Goal: Find specific page/section: Find specific page/section

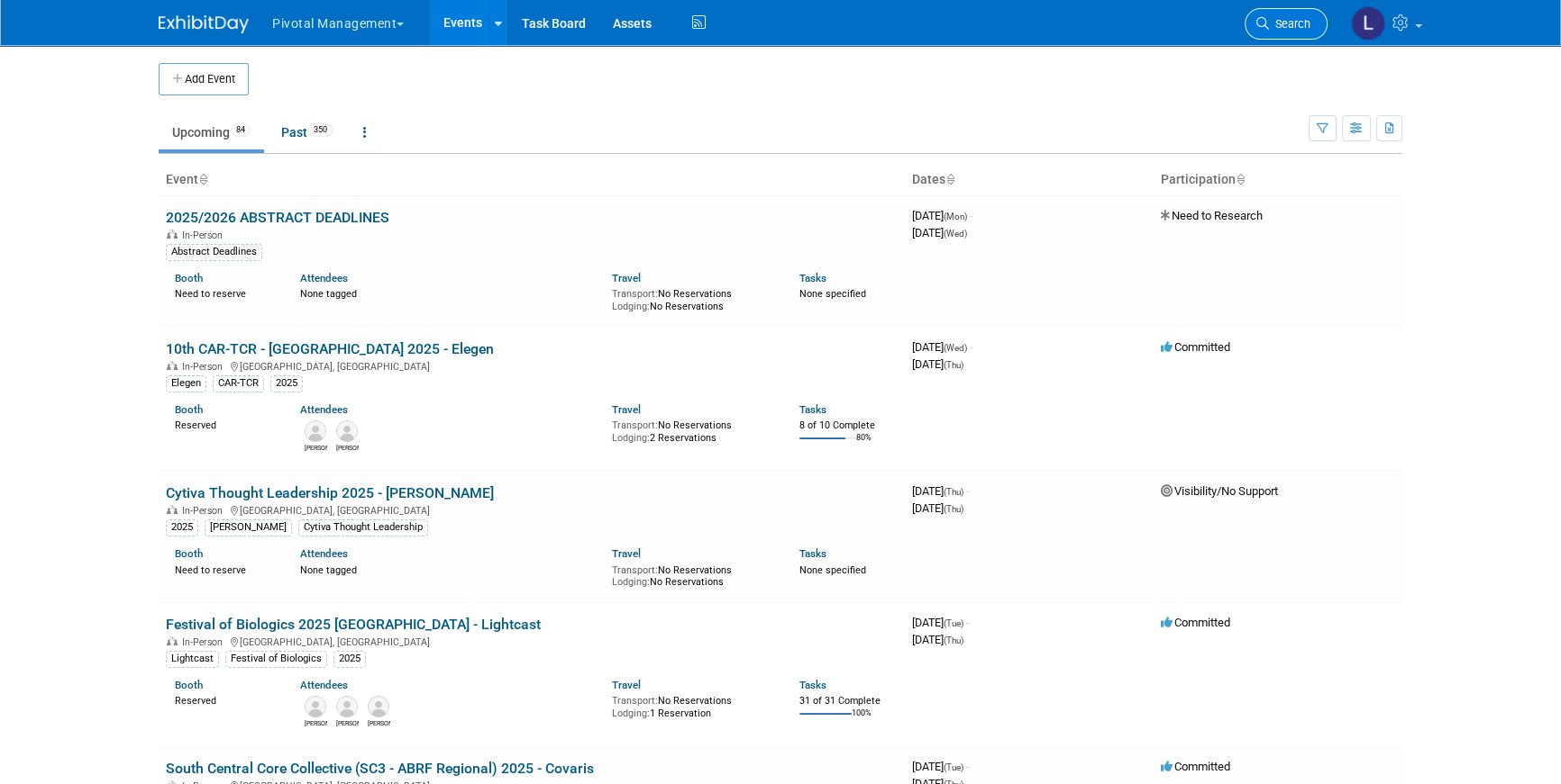
click at [1311, 32] on link "Search" at bounding box center [1285, 24] width 82 height 32
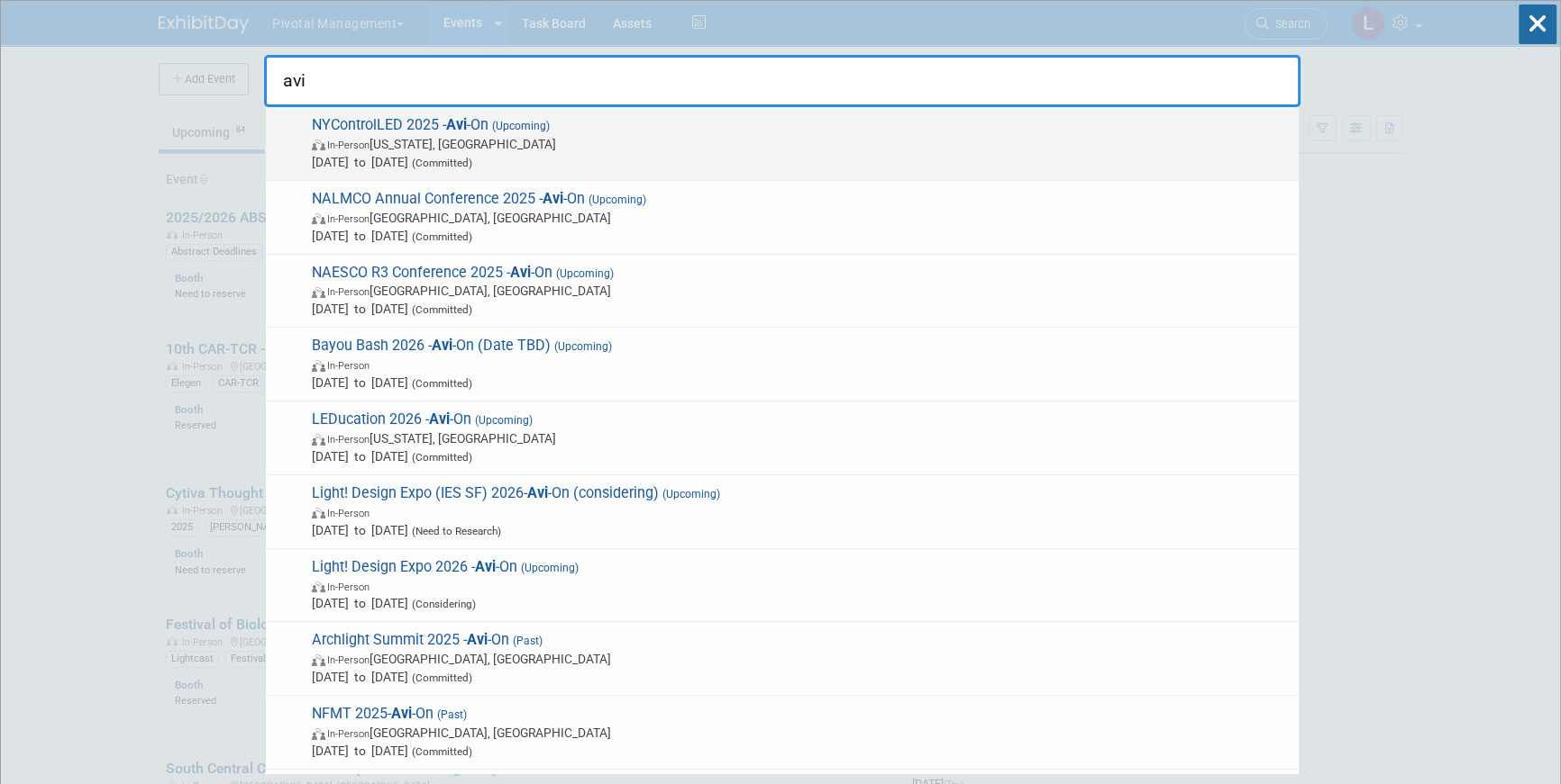
type input "avi"
click at [619, 169] on span "Oct 15, 2025 to Oct 15, 2025 (Committed)" at bounding box center [800, 162] width 978 height 18
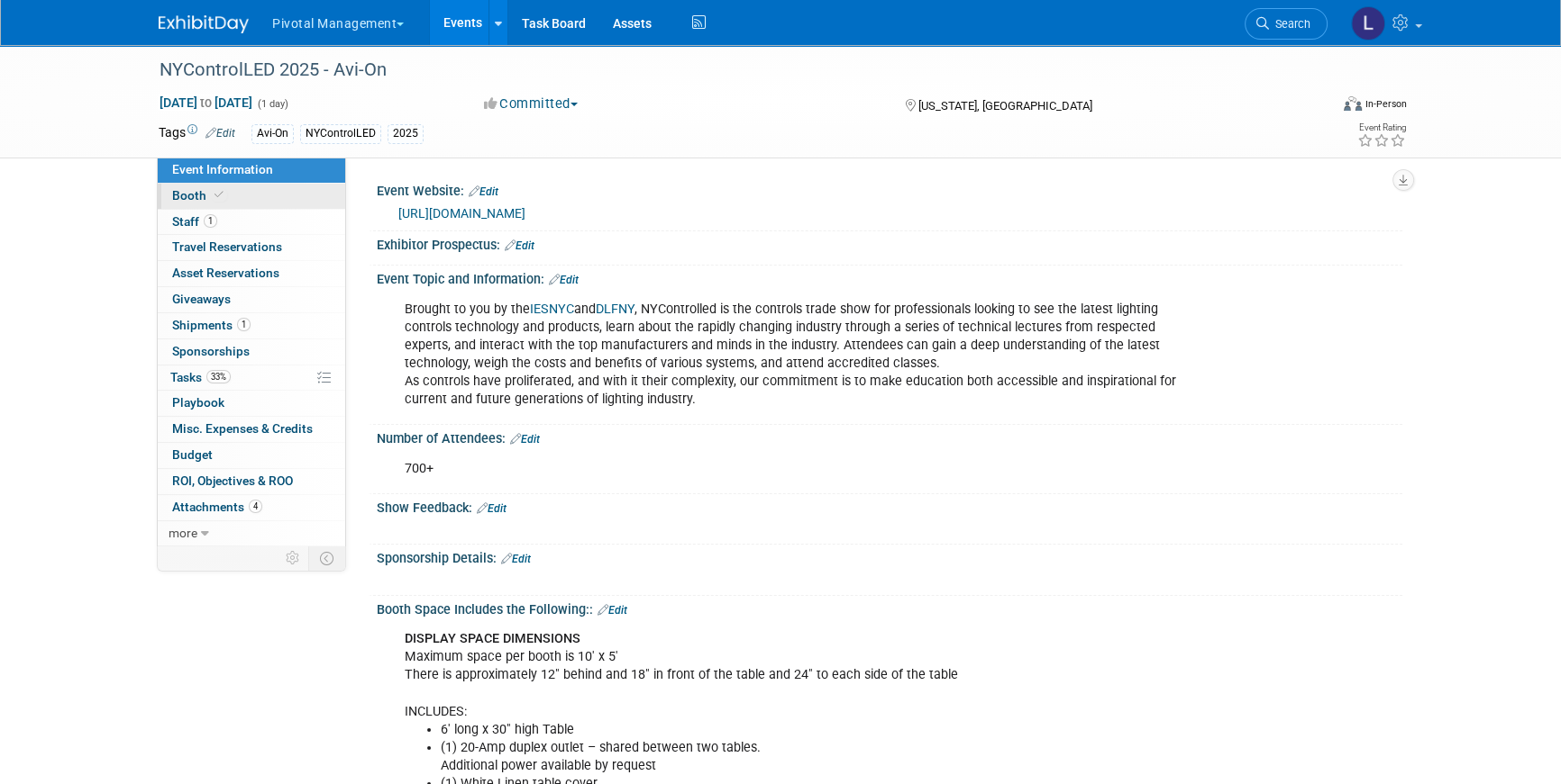
click at [186, 184] on link "Booth" at bounding box center [251, 196] width 188 height 25
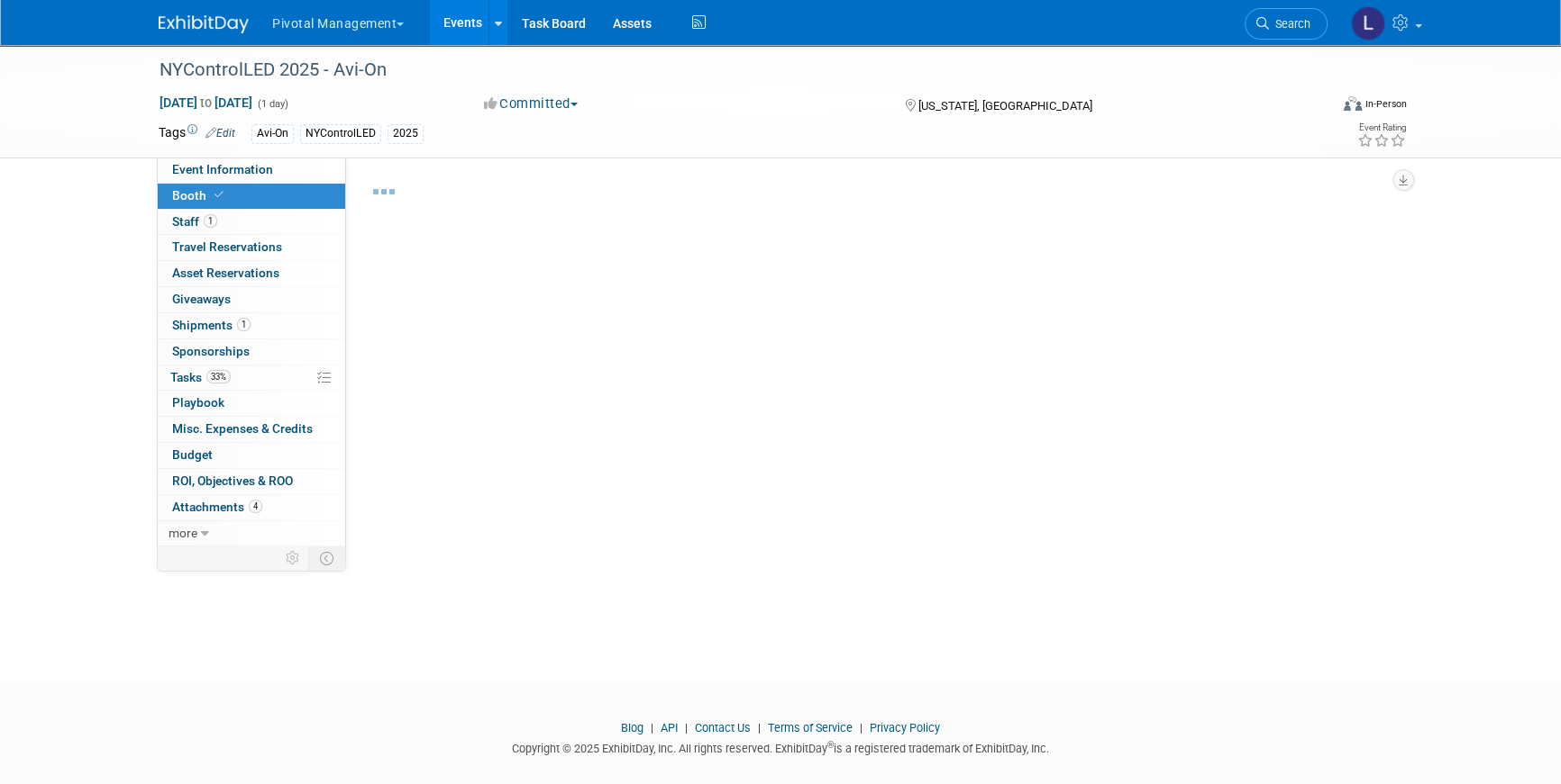
select select "Yes"
select select "Email Summary Only"
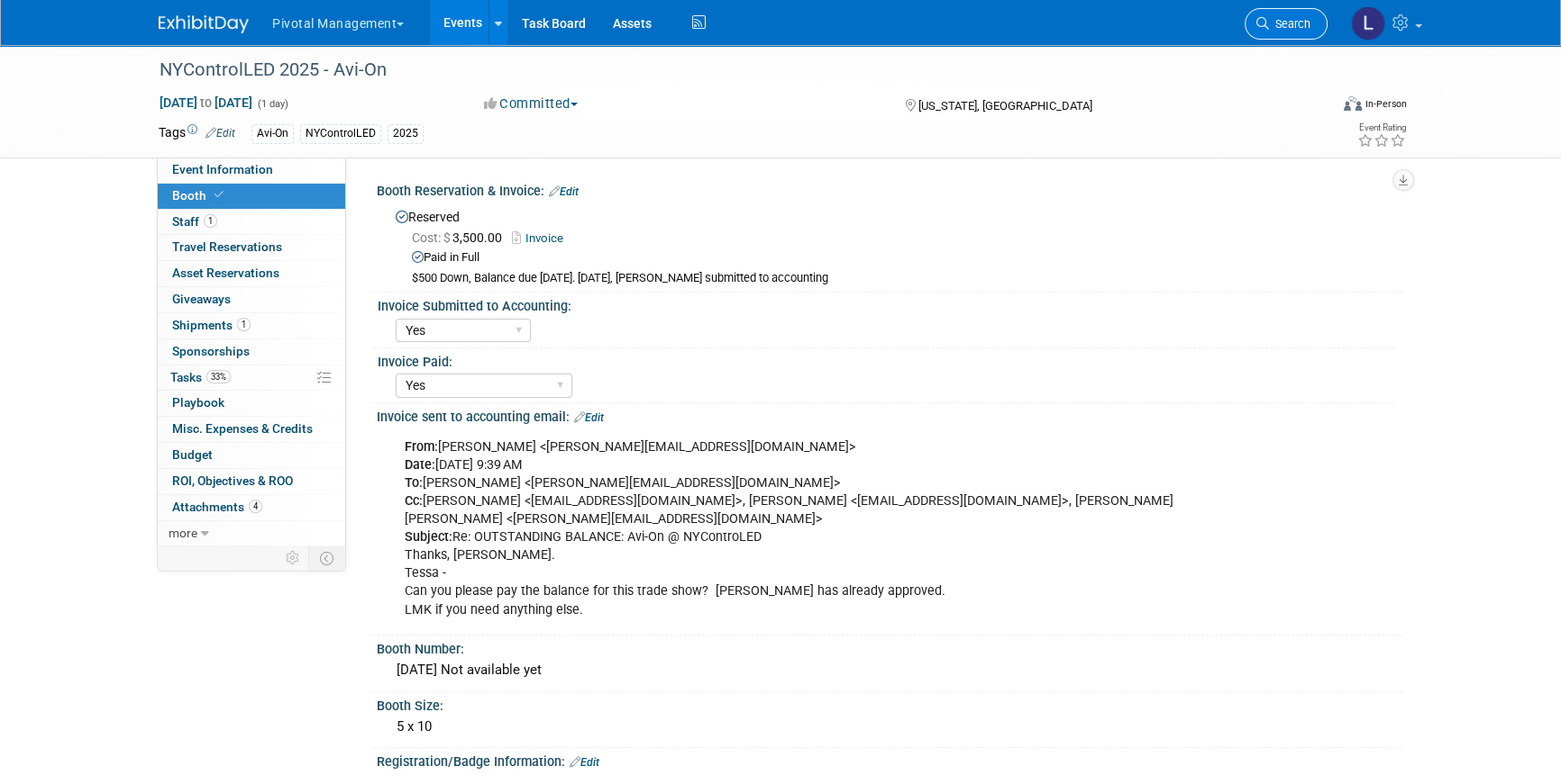
click at [1313, 24] on link "Search" at bounding box center [1285, 24] width 82 height 32
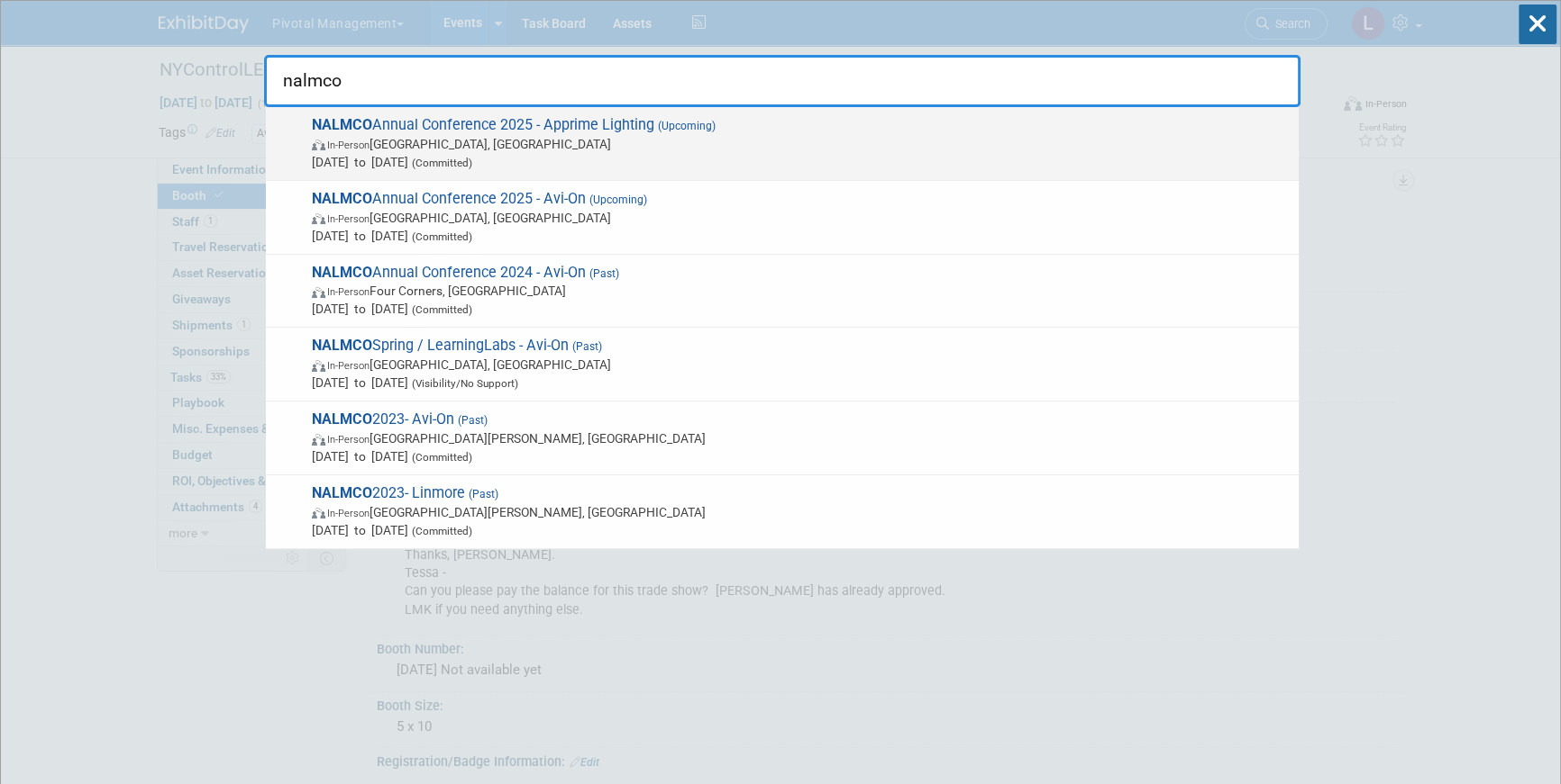
type input "nalmco"
click at [472, 160] on span "(Committed)" at bounding box center [440, 163] width 64 height 13
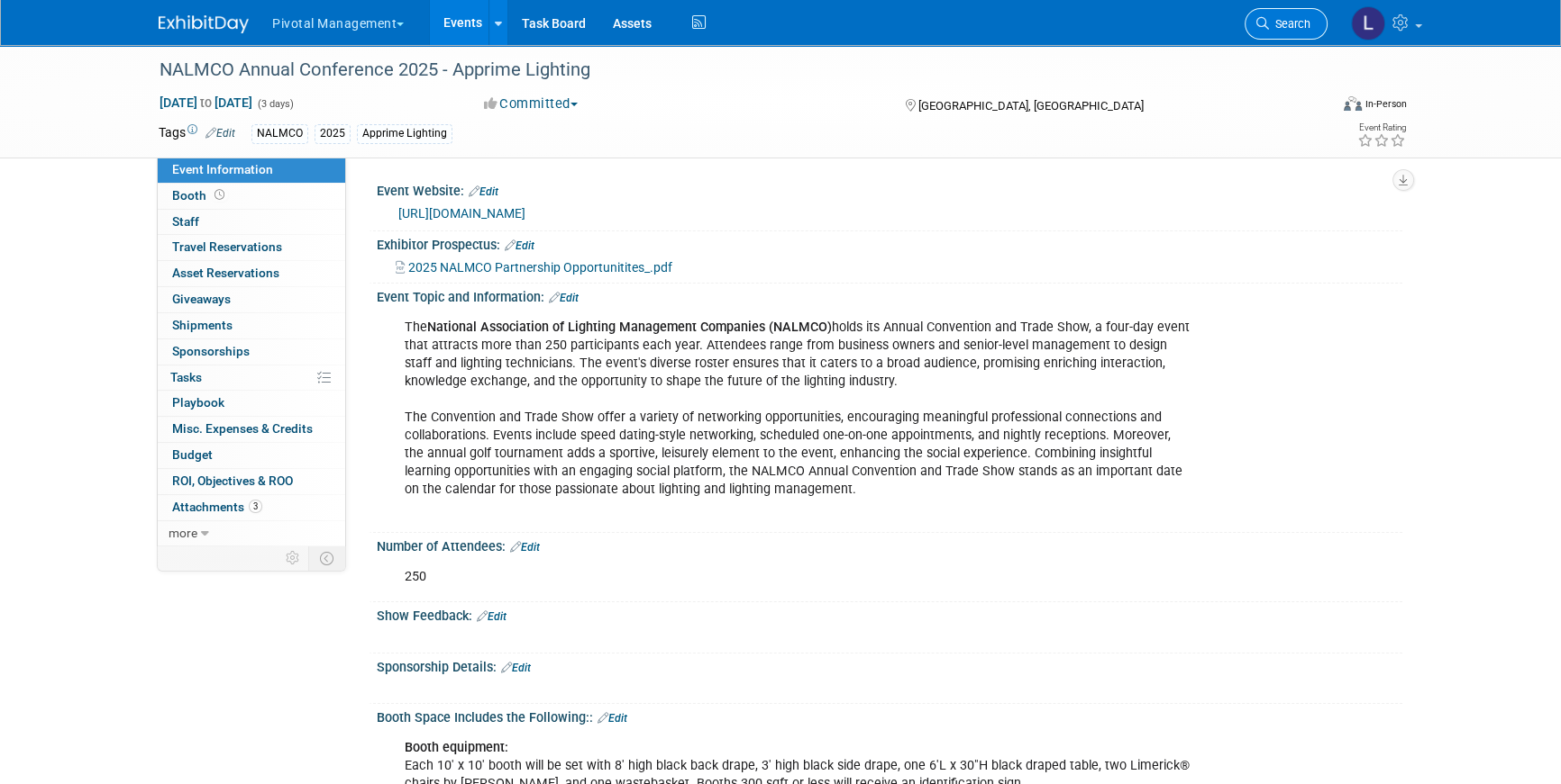
click at [1284, 15] on link "Search" at bounding box center [1285, 24] width 82 height 32
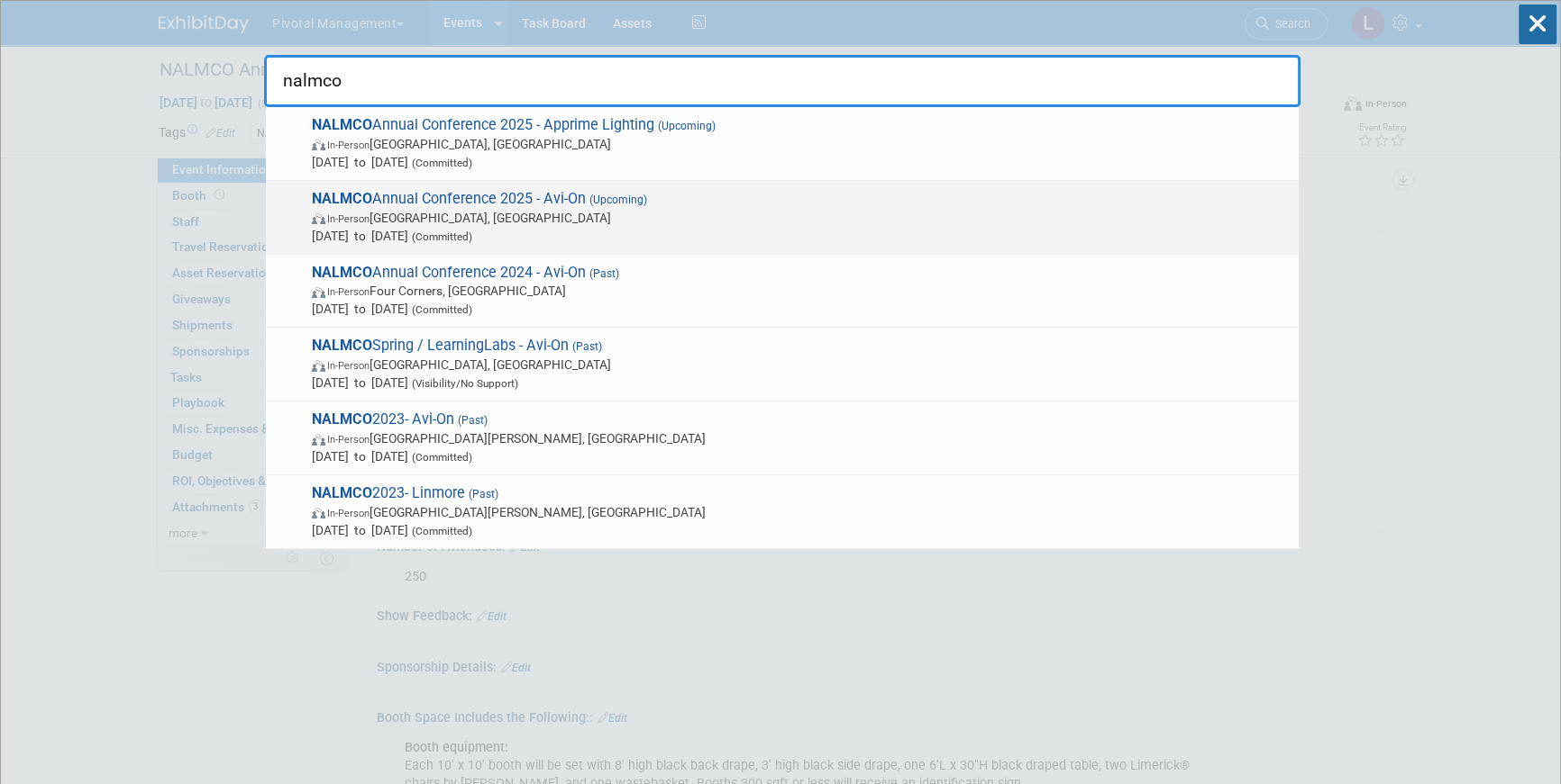
type input "nalmco"
click at [518, 193] on span "NALMCO Annual Conference 2025 - Avi-On (Upcoming) In-Person Des Moines, IA Oct …" at bounding box center [798, 216] width 983 height 55
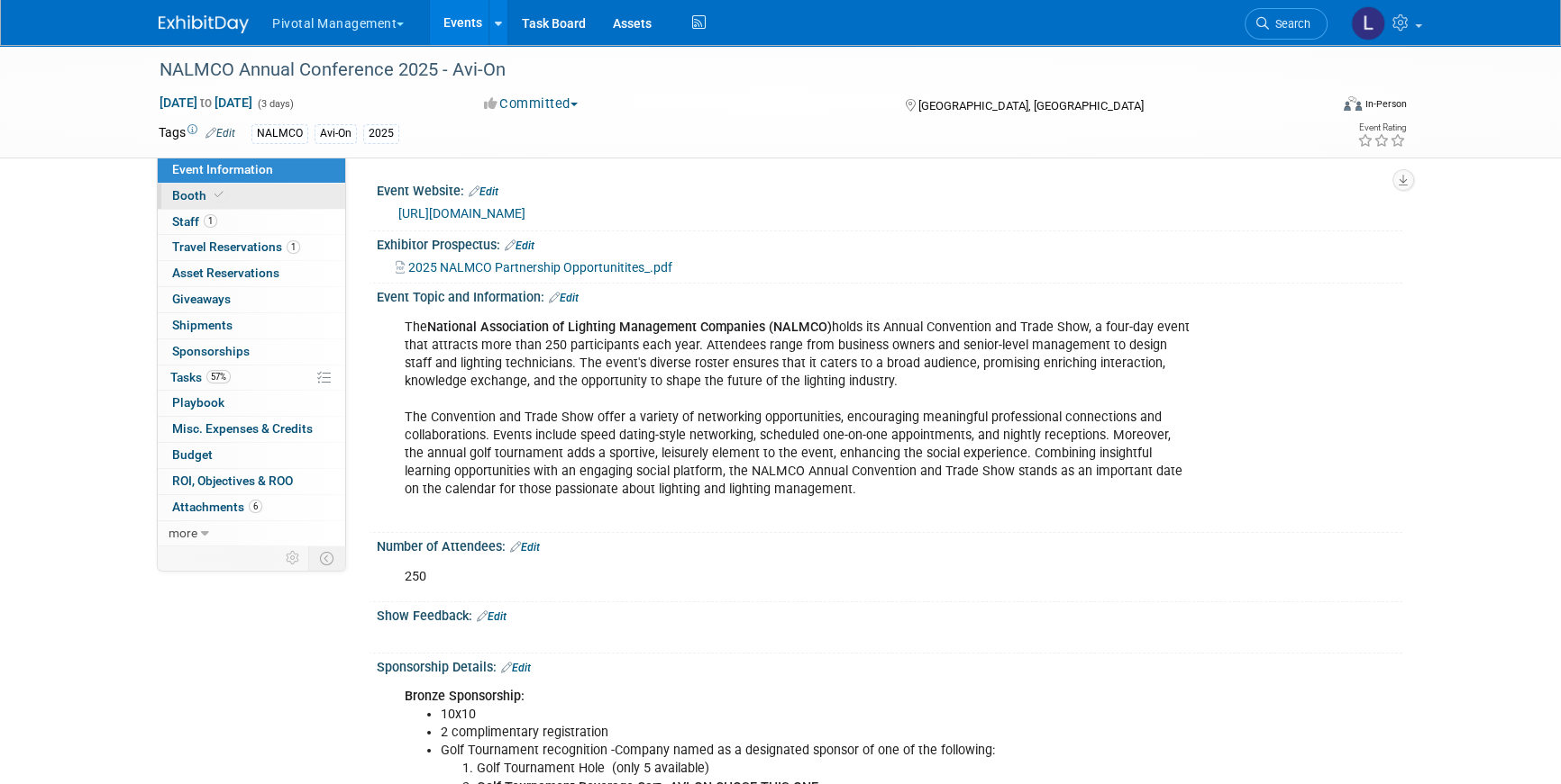
click at [182, 198] on span "Booth" at bounding box center [199, 196] width 55 height 15
select select "Yes"
select select "Submitted to Accounting"
select select "Email Summary Only"
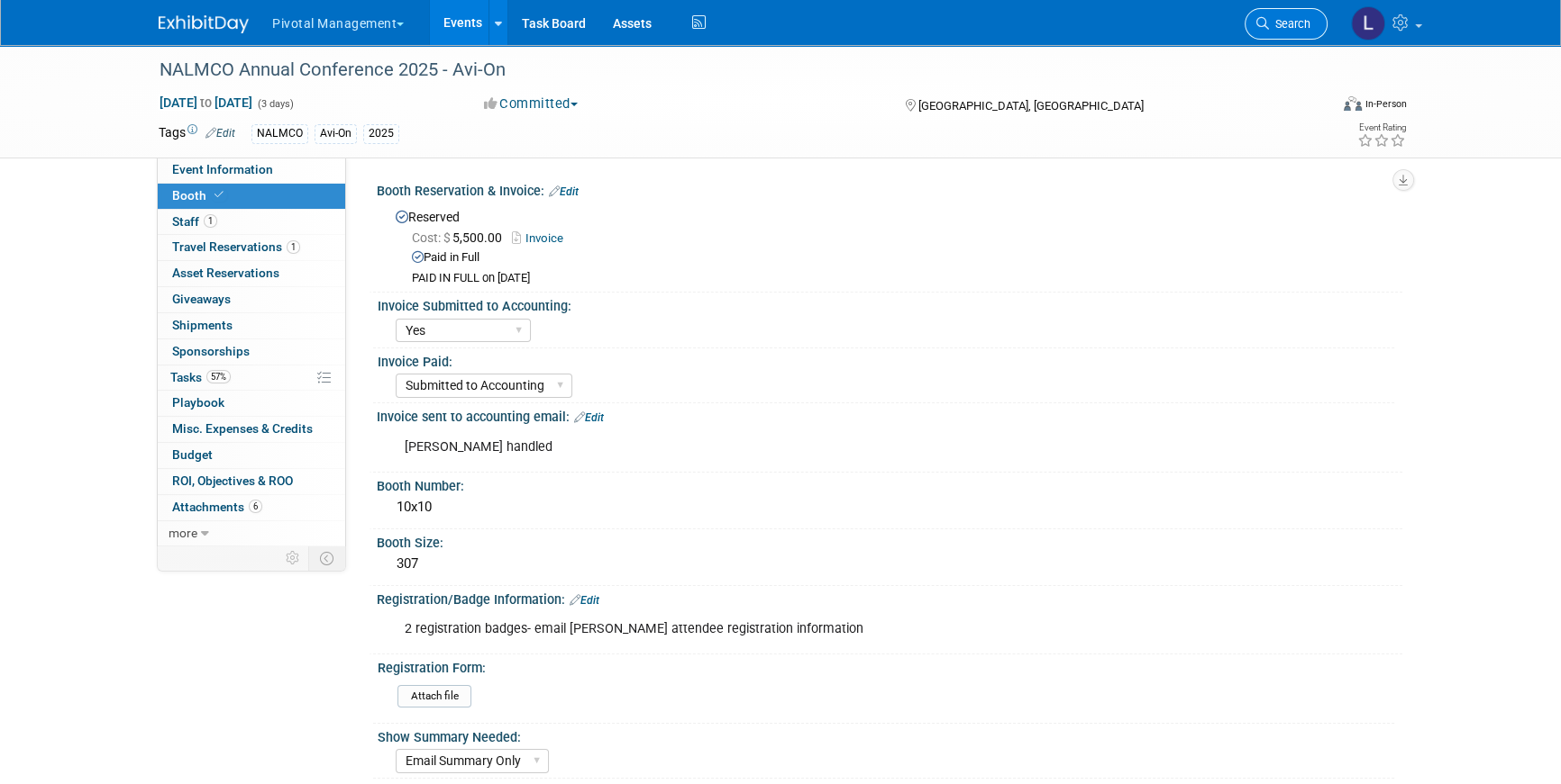
click at [1260, 27] on icon at bounding box center [1262, 23] width 13 height 13
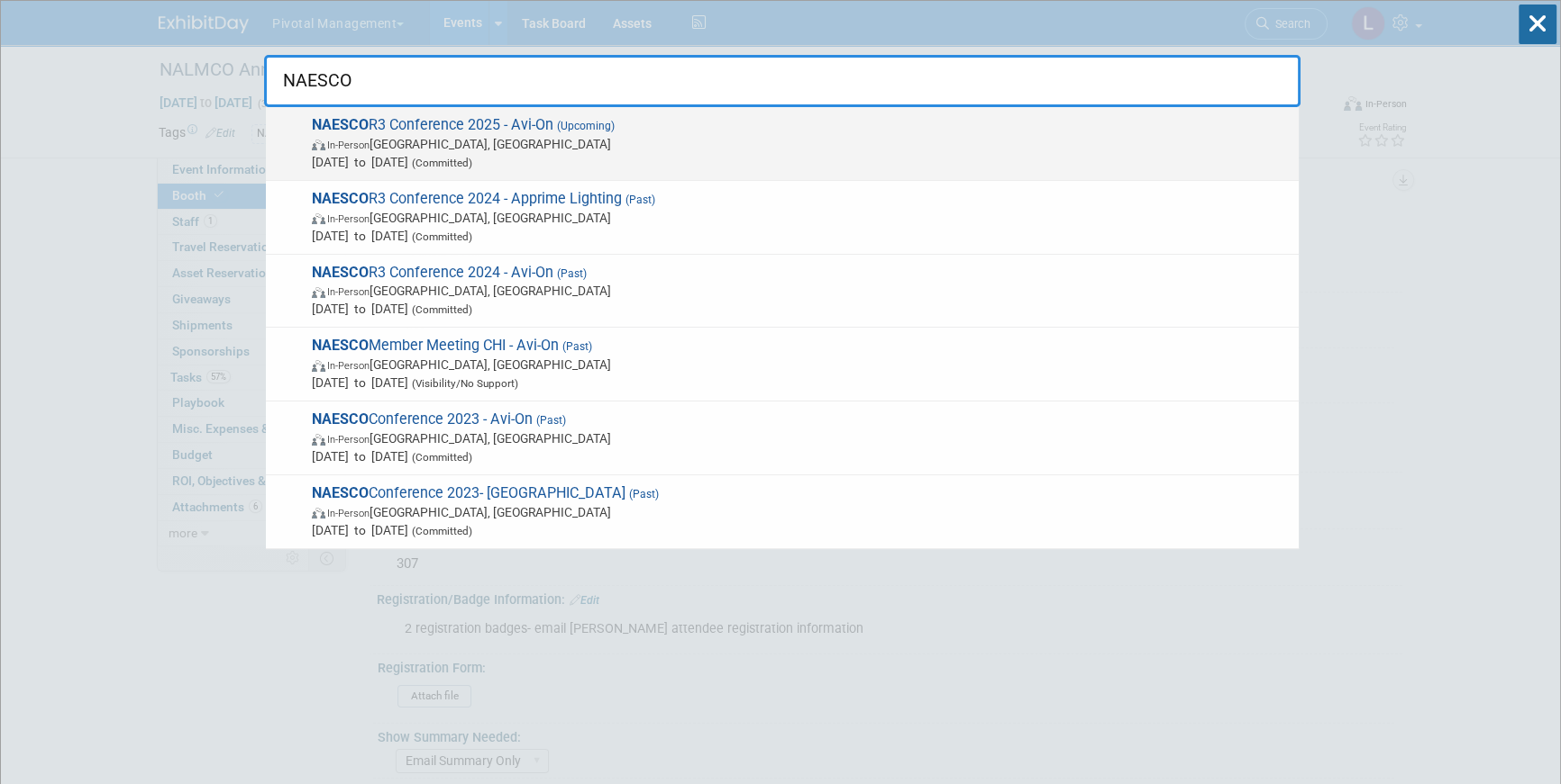
type input "NAESCO"
click at [760, 116] on span "NAESCO R3 Conference 2025 - Avi-On (Upcoming) In-Person Las Vegas, NV Nov 3, 20…" at bounding box center [798, 143] width 983 height 55
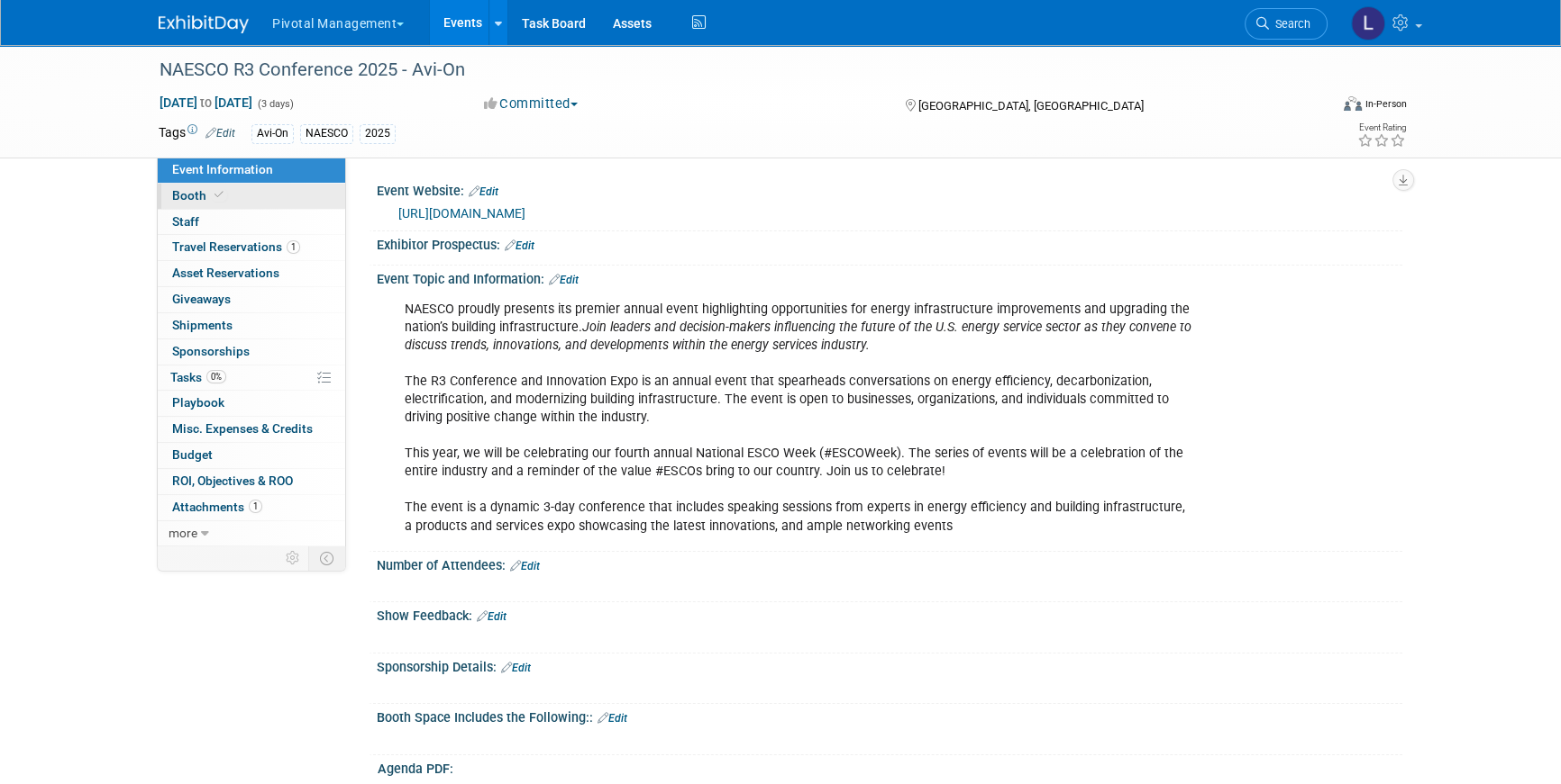
click at [204, 190] on span "Booth" at bounding box center [199, 196] width 55 height 15
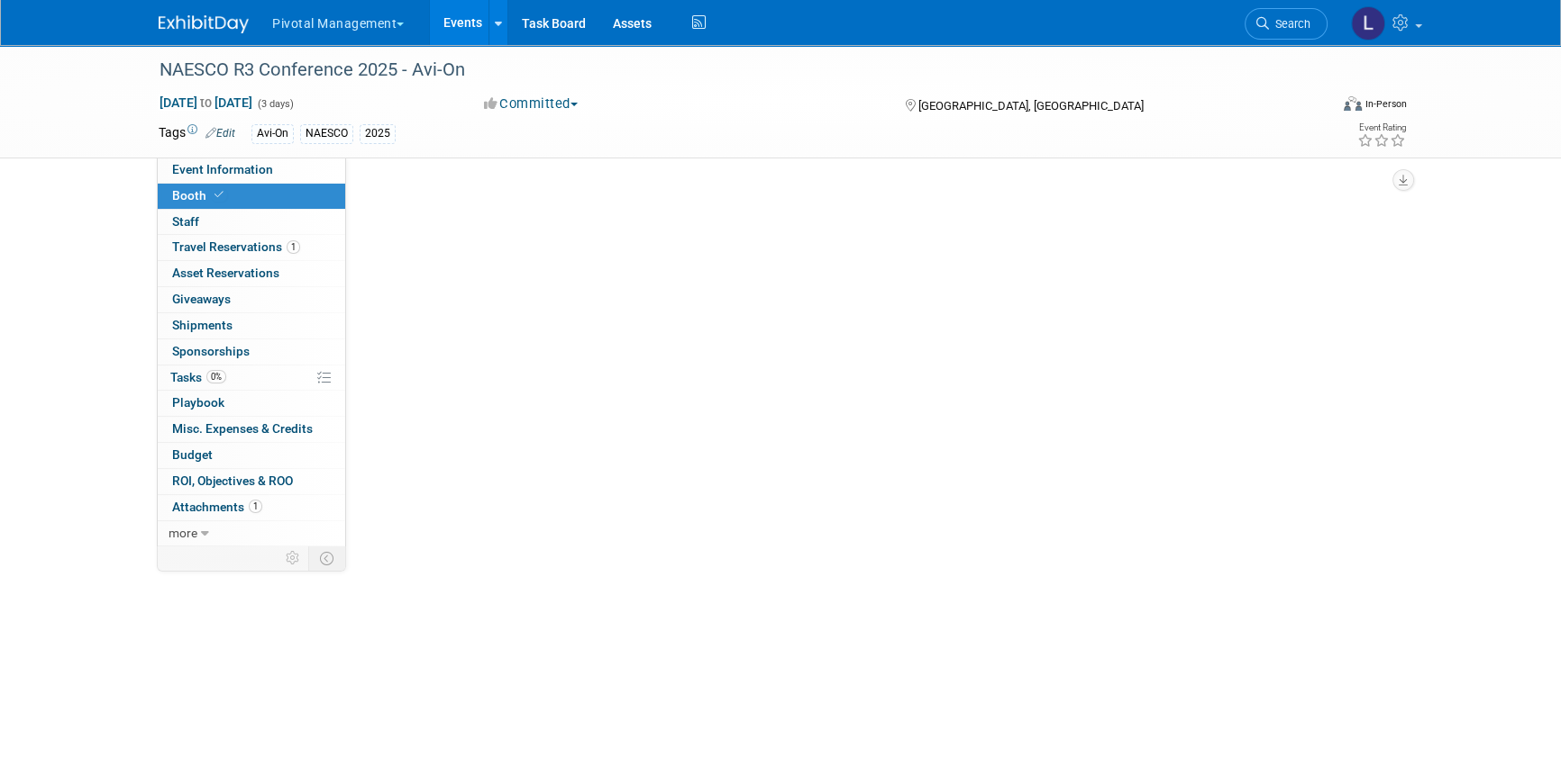
select select "Email Summary Only"
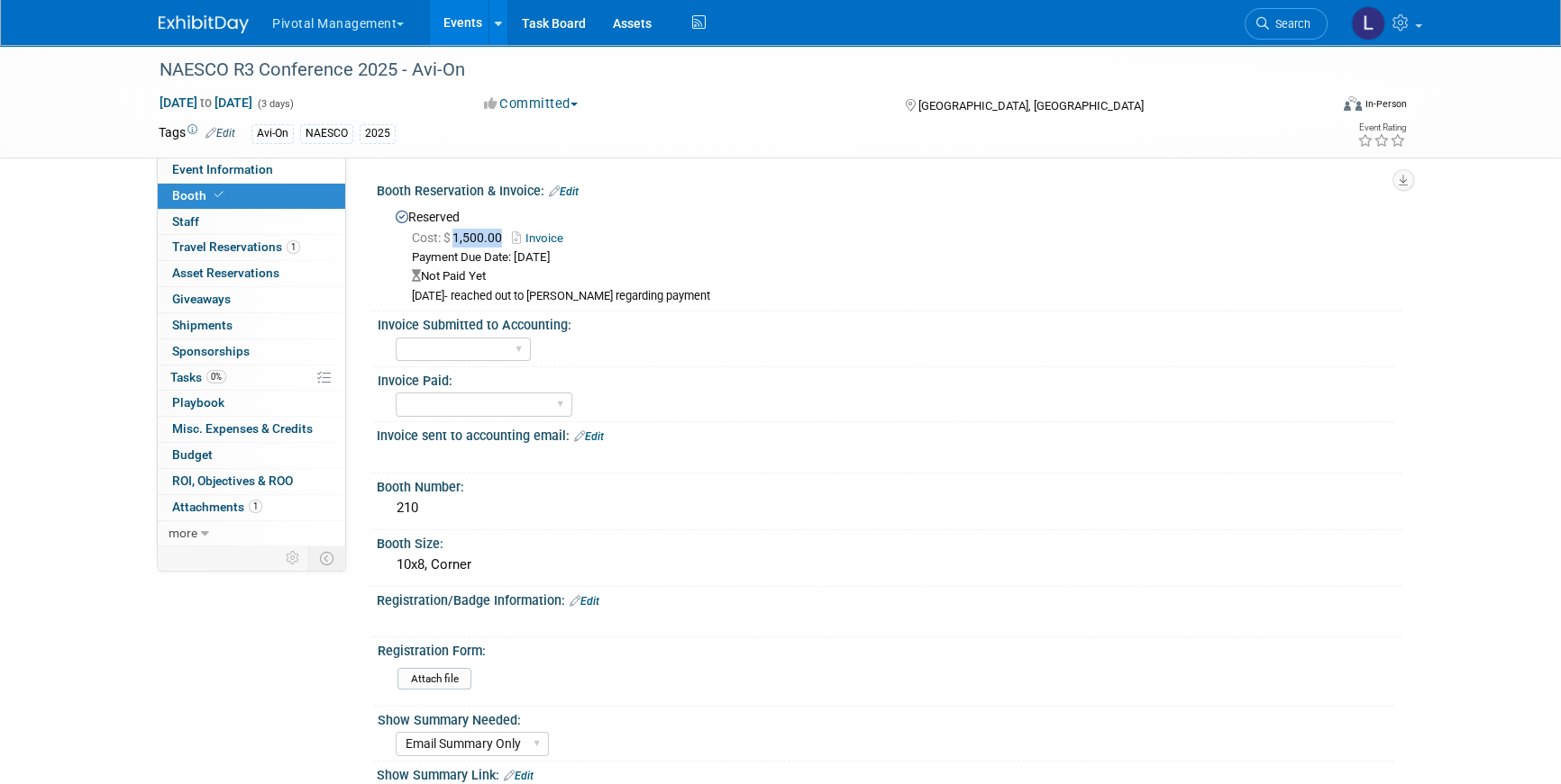
drag, startPoint x: 501, startPoint y: 242, endPoint x: 456, endPoint y: 239, distance: 45.1
click at [456, 239] on span "Cost: $ 1,500.00" at bounding box center [461, 237] width 97 height 15
click at [550, 247] on div "Cost: $ 1,500.00 Invoice Payment Due Date: [DATE] Not Paid Yet [DATE]- reached …" at bounding box center [892, 266] width 993 height 79
click at [549, 240] on link "Invoice" at bounding box center [541, 238] width 61 height 14
